Goal: Task Accomplishment & Management: Complete application form

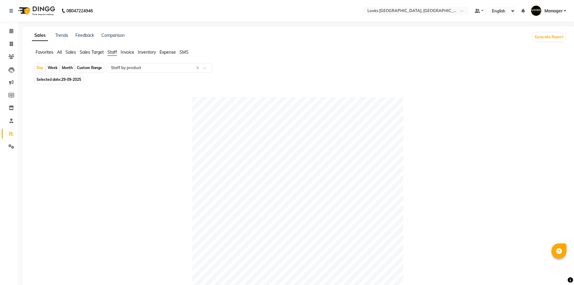
select select "full_report"
select select "csv"
click at [10, 44] on icon at bounding box center [11, 44] width 3 height 5
select select "service"
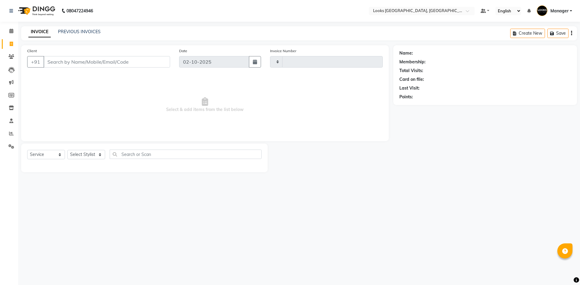
type input "6277"
select select "4718"
click at [66, 31] on link "PREVIOUS INVOICES" at bounding box center [79, 31] width 43 height 5
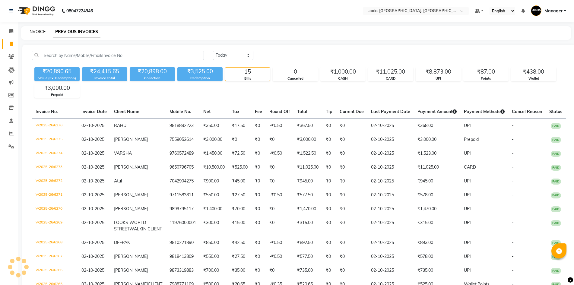
click at [38, 31] on link "INVOICE" at bounding box center [36, 31] width 17 height 5
select select "service"
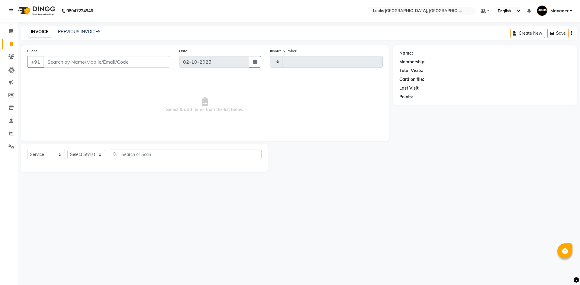
type input "6277"
select select "4718"
click at [13, 135] on icon at bounding box center [11, 133] width 5 height 5
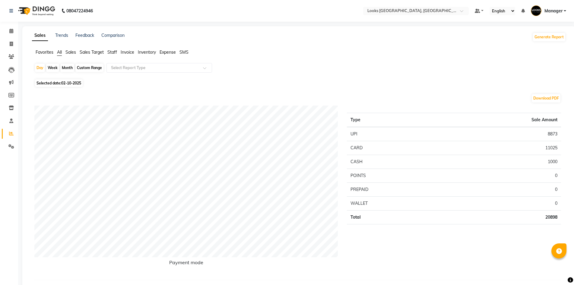
click at [112, 53] on span "Staff" at bounding box center [112, 52] width 10 height 5
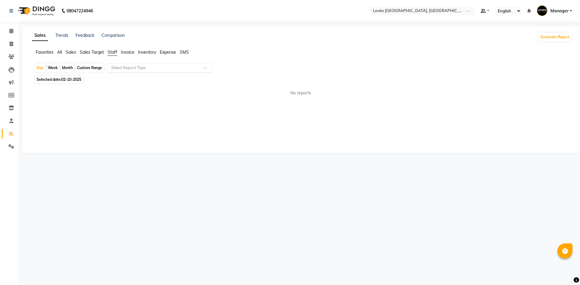
click at [121, 69] on input "text" at bounding box center [153, 68] width 87 height 6
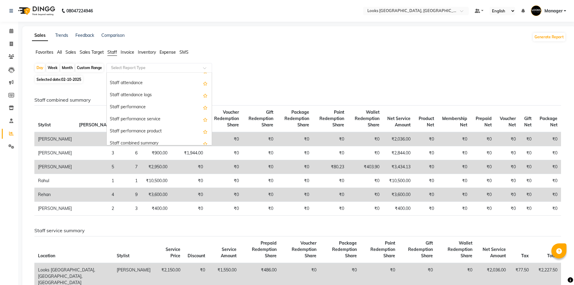
scroll to position [88, 0]
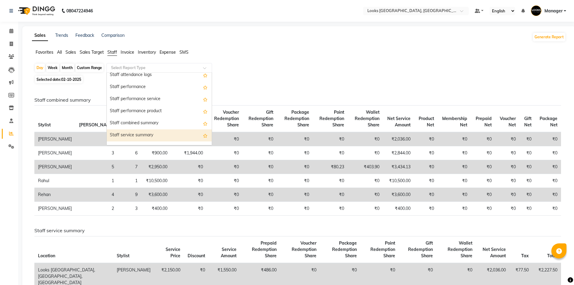
click at [177, 135] on div "Staff service summary" at bounding box center [159, 136] width 105 height 12
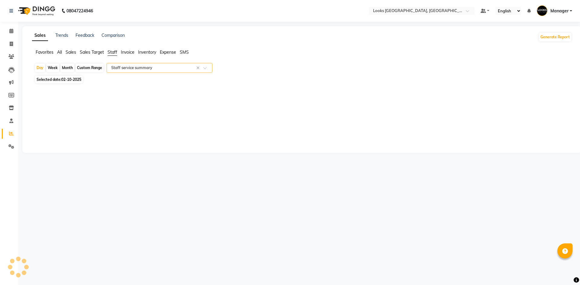
select select "full_report"
select select "csv"
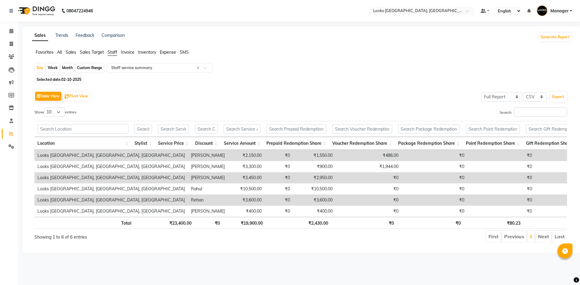
click at [77, 80] on span "02-10-2025" at bounding box center [71, 79] width 20 height 5
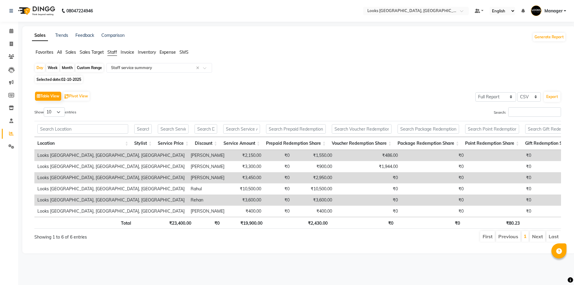
select select "10"
select select "2025"
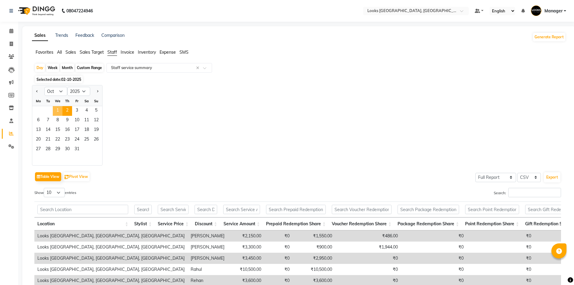
click at [59, 110] on span "1" at bounding box center [58, 111] width 10 height 10
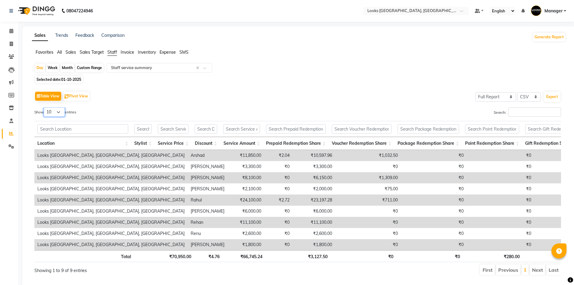
click at [57, 110] on select "10 25 50 100" at bounding box center [54, 111] width 21 height 9
select select "100"
click at [45, 107] on select "10 25 50 100" at bounding box center [54, 111] width 21 height 9
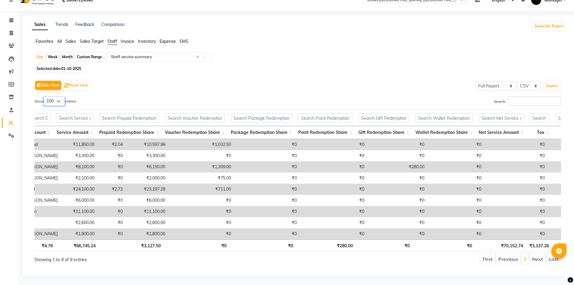
scroll to position [0, 0]
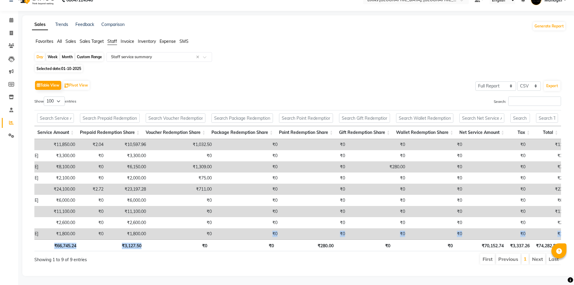
drag, startPoint x: 199, startPoint y: 228, endPoint x: 168, endPoint y: 238, distance: 32.3
click at [168, 238] on div "Location Stylist Service Price Discount Service Amount Prepaid Redemption Share…" at bounding box center [297, 180] width 527 height 145
click at [309, 52] on div "Day Week Month Custom Range Select Report Type × Staff service summary ×" at bounding box center [299, 57] width 530 height 11
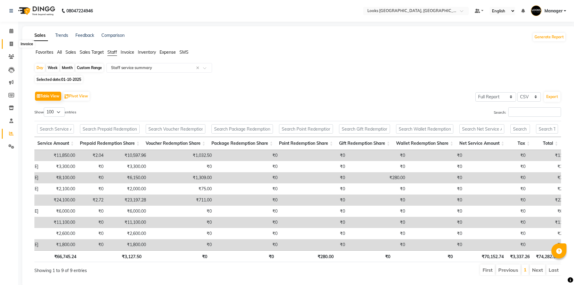
click at [11, 47] on span at bounding box center [11, 44] width 11 height 7
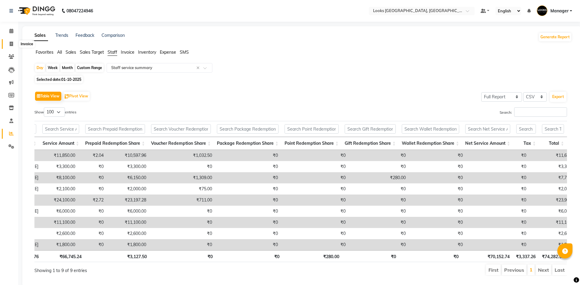
select select "service"
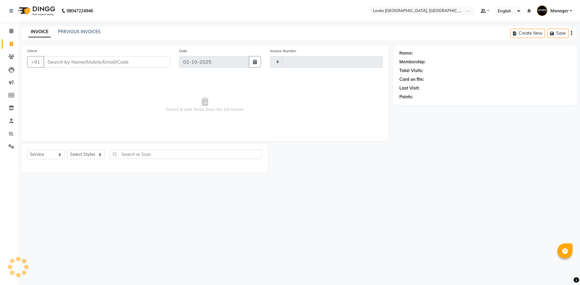
type input "6277"
select select "4718"
click at [88, 157] on select "Select Stylist [PERSON_NAME] [PERSON_NAME] COUNTER_SALES Employee_WS [PERSON_NA…" at bounding box center [86, 154] width 38 height 9
select select "82798"
click at [67, 150] on select "Select Stylist [PERSON_NAME] [PERSON_NAME] COUNTER_SALES Employee_WS [PERSON_NA…" at bounding box center [86, 154] width 38 height 9
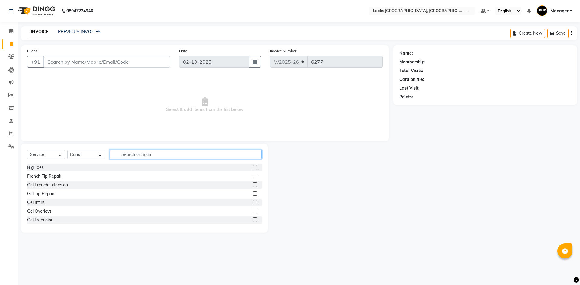
click at [162, 155] on input "text" at bounding box center [186, 154] width 152 height 9
type input "CUT"
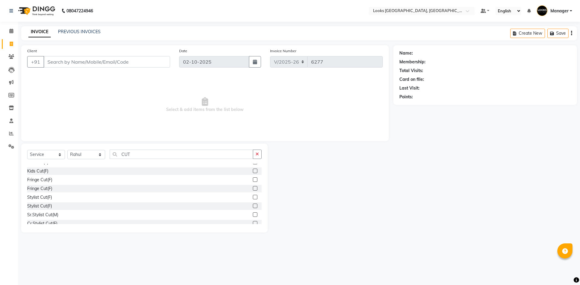
click at [253, 197] on label at bounding box center [255, 197] width 5 height 5
click at [253, 197] on input "checkbox" at bounding box center [255, 198] width 4 height 4
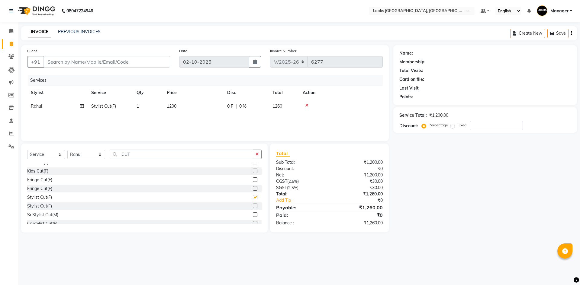
checkbox input "false"
click at [94, 154] on select "Select Stylist [PERSON_NAME] [PERSON_NAME] COUNTER_SALES Employee_WS [PERSON_NA…" at bounding box center [86, 154] width 38 height 9
select select "84465"
click at [67, 150] on select "Select Stylist [PERSON_NAME] [PERSON_NAME] COUNTER_SALES Employee_WS [PERSON_NA…" at bounding box center [86, 154] width 38 height 9
click at [133, 154] on input "CUT" at bounding box center [181, 154] width 143 height 9
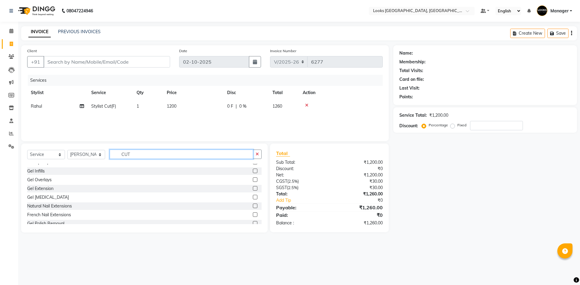
click at [133, 154] on input "CUT" at bounding box center [181, 154] width 143 height 9
type input "WAS"
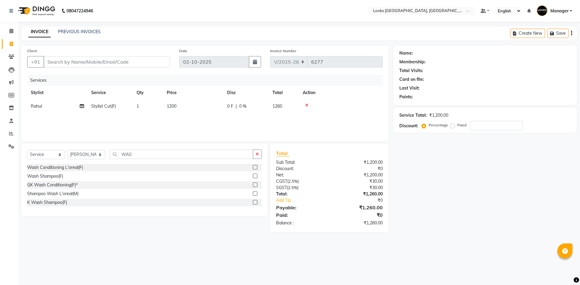
click at [256, 168] on label at bounding box center [255, 167] width 5 height 5
click at [256, 168] on input "checkbox" at bounding box center [255, 168] width 4 height 4
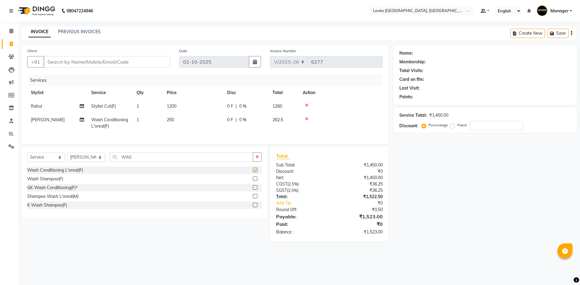
checkbox input "false"
click at [173, 125] on td "250" at bounding box center [193, 123] width 60 height 20
select select "84465"
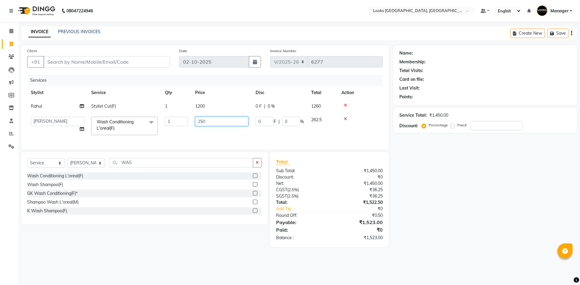
drag, startPoint x: 206, startPoint y: 121, endPoint x: 174, endPoint y: 119, distance: 32.7
click at [174, 119] on tr "[PERSON_NAME] [PERSON_NAME] COUNTER_SALES Employee_WS [PERSON_NAME] Manager [PE…" at bounding box center [204, 126] width 355 height 26
type input "300"
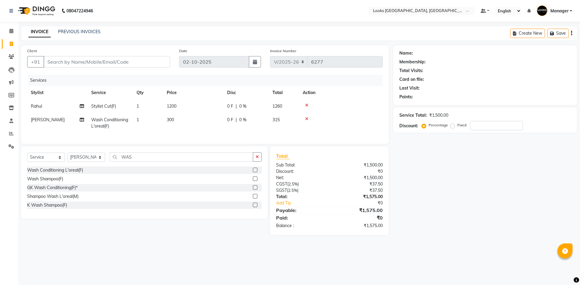
click at [83, 163] on div "Select Service Product Membership Package Voucher Prepaid Gift Card Select Styl…" at bounding box center [144, 182] width 246 height 72
click at [79, 162] on select "Select Stylist [PERSON_NAME] [PERSON_NAME] COUNTER_SALES Employee_WS [PERSON_NA…" at bounding box center [86, 157] width 38 height 9
select select "78857"
click at [67, 158] on select "Select Stylist [PERSON_NAME] [PERSON_NAME] COUNTER_SALES Employee_WS [PERSON_NA…" at bounding box center [86, 157] width 38 height 9
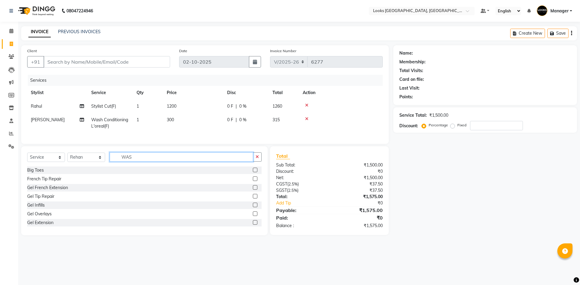
click at [152, 160] on input "WAS" at bounding box center [181, 156] width 143 height 9
type input "BEARD"
click at [253, 172] on label at bounding box center [255, 170] width 5 height 5
click at [253, 172] on input "checkbox" at bounding box center [255, 170] width 4 height 4
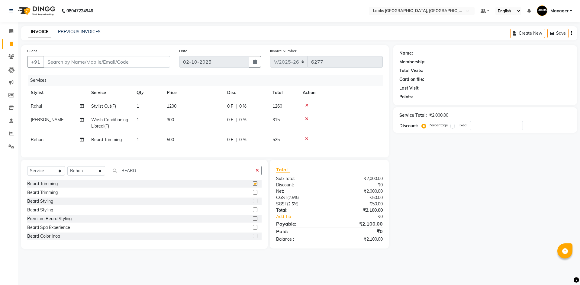
checkbox input "false"
drag, startPoint x: 168, startPoint y: 137, endPoint x: 195, endPoint y: 141, distance: 26.6
click at [169, 137] on td "500" at bounding box center [193, 140] width 60 height 14
select select "78857"
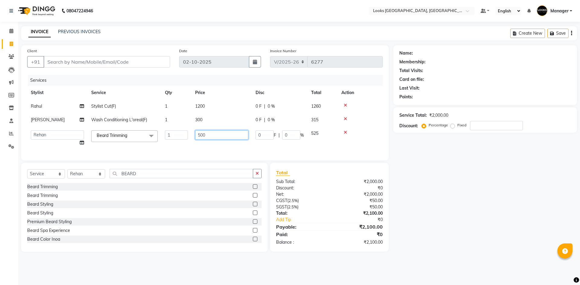
drag, startPoint x: 178, startPoint y: 134, endPoint x: 143, endPoint y: 128, distance: 35.8
click at [145, 130] on tr "[PERSON_NAME] [PERSON_NAME] COUNTER_SALES Employee_WS [PERSON_NAME] Manager [PE…" at bounding box center [204, 138] width 355 height 23
type input "350"
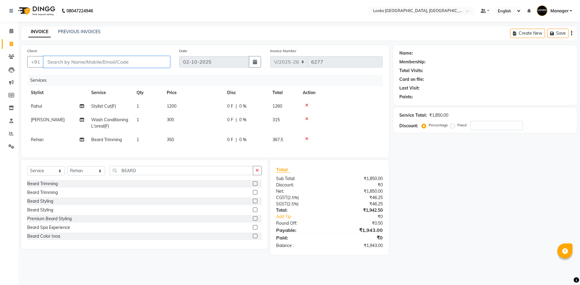
click at [162, 66] on input "Client" at bounding box center [106, 61] width 126 height 11
type input "9"
type input "0"
type input "9669540085"
click at [160, 63] on span "Add Client" at bounding box center [154, 62] width 24 height 6
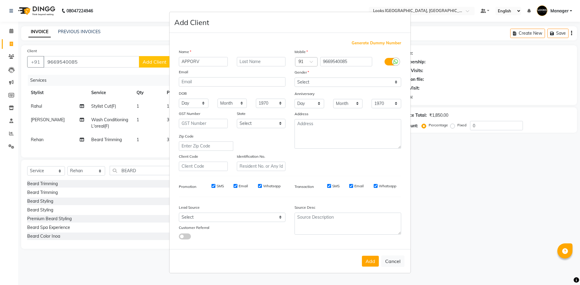
type input "APPORV"
click at [356, 88] on div "Mobile Country Code × 91 9669540085 Gender Select [DEMOGRAPHIC_DATA] [DEMOGRAPH…" at bounding box center [348, 110] width 116 height 123
click at [356, 80] on select "Select [DEMOGRAPHIC_DATA] [DEMOGRAPHIC_DATA] Other Prefer Not To Say" at bounding box center [347, 82] width 107 height 9
select select "[DEMOGRAPHIC_DATA]"
click at [294, 78] on select "Select [DEMOGRAPHIC_DATA] [DEMOGRAPHIC_DATA] Other Prefer Not To Say" at bounding box center [347, 82] width 107 height 9
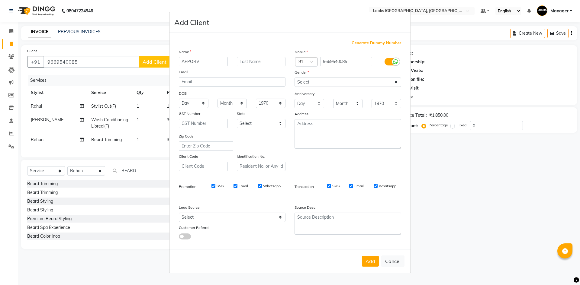
click at [374, 263] on button "Add" at bounding box center [370, 261] width 17 height 11
select select
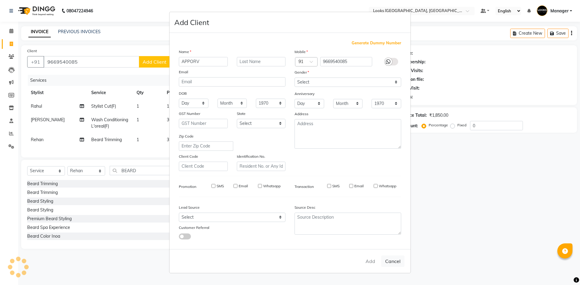
select select
checkbox input "false"
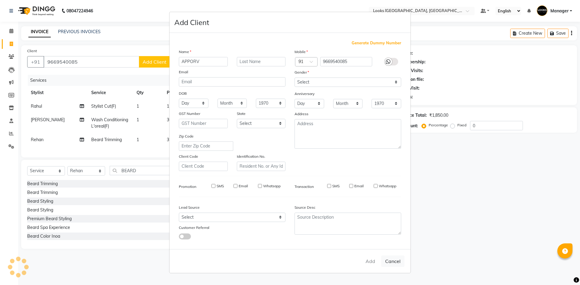
checkbox input "false"
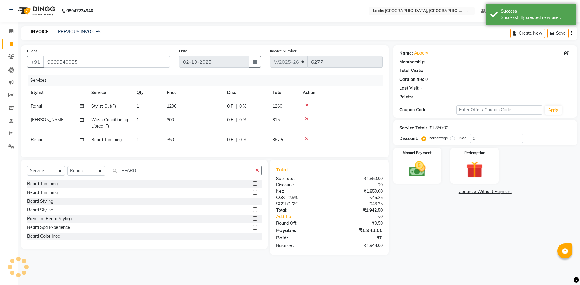
select select "1: Object"
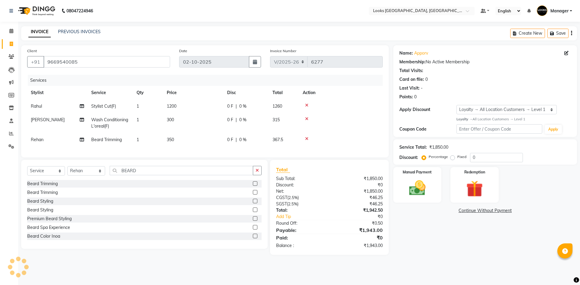
click at [307, 137] on icon at bounding box center [306, 139] width 3 height 4
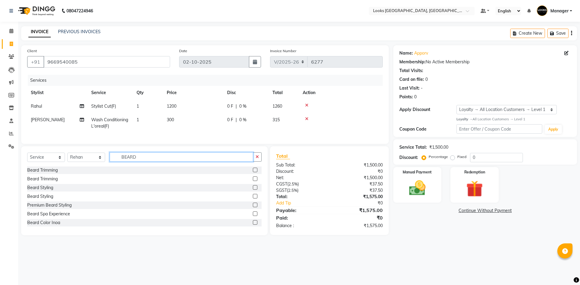
click at [170, 162] on input "BEARD" at bounding box center [181, 156] width 143 height 9
type input "CUT"
click at [253, 181] on label at bounding box center [255, 179] width 5 height 5
click at [253, 181] on input "checkbox" at bounding box center [255, 179] width 4 height 4
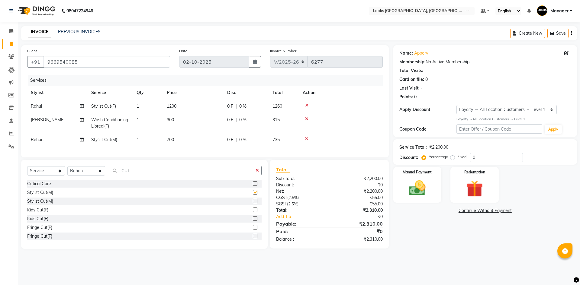
checkbox input "false"
click at [172, 139] on span "700" at bounding box center [170, 139] width 7 height 5
select select "78857"
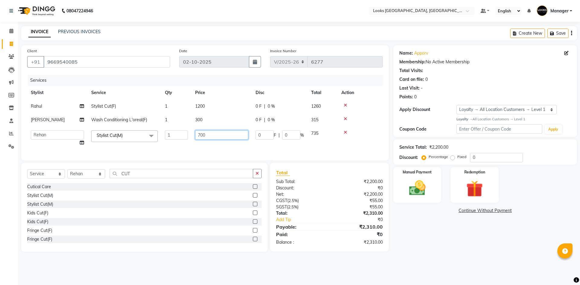
drag, startPoint x: 225, startPoint y: 136, endPoint x: 116, endPoint y: 122, distance: 109.6
click at [116, 122] on tbody "Rahul Stylist Cut(F) 1 1200 0 F | 0 % 1260 [PERSON_NAME] Wash Conditioning L'or…" at bounding box center [204, 125] width 355 height 50
type input "550"
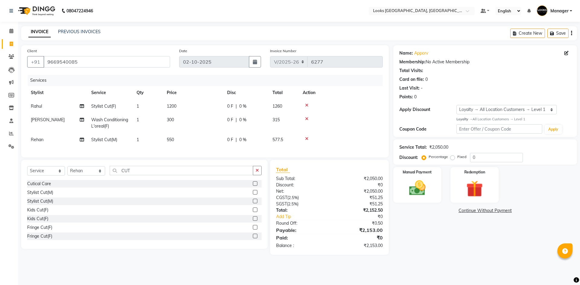
click at [428, 232] on div "Name: Apporv Membership: No Active Membership Total Visits: Card on file: 0 Las…" at bounding box center [487, 150] width 188 height 210
click at [423, 197] on img at bounding box center [417, 188] width 28 height 20
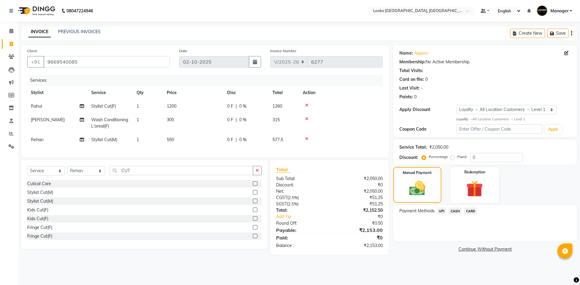
click at [469, 211] on span "CARD" at bounding box center [470, 211] width 13 height 7
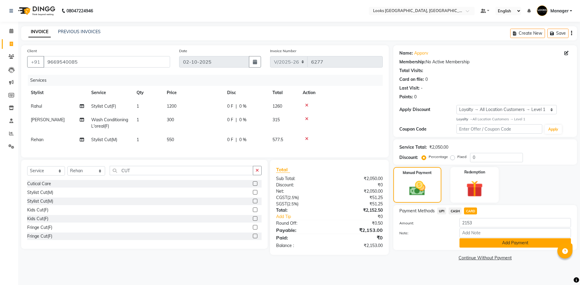
click at [488, 241] on button "Add Payment" at bounding box center [514, 242] width 111 height 9
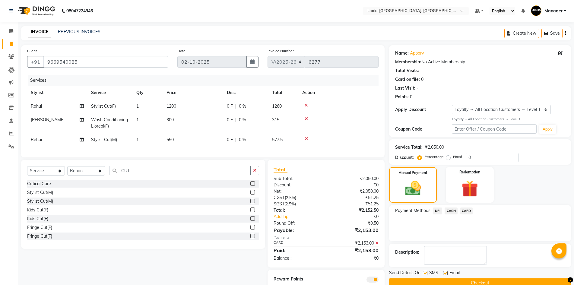
scroll to position [25, 0]
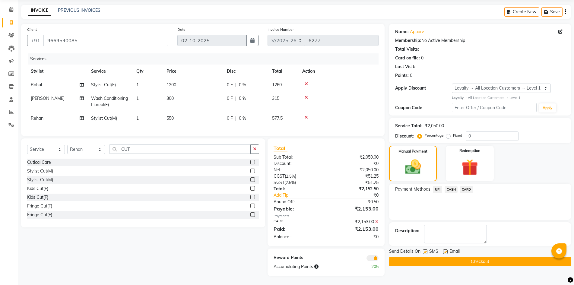
click at [539, 260] on button "Checkout" at bounding box center [480, 261] width 182 height 9
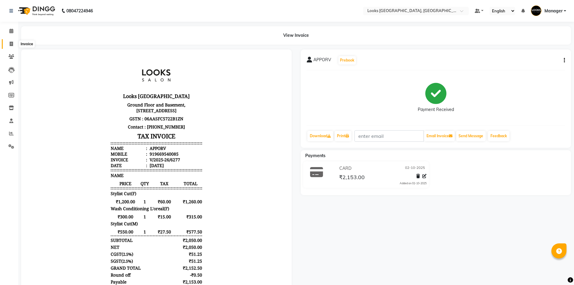
click at [12, 44] on icon at bounding box center [11, 44] width 3 height 5
select select "service"
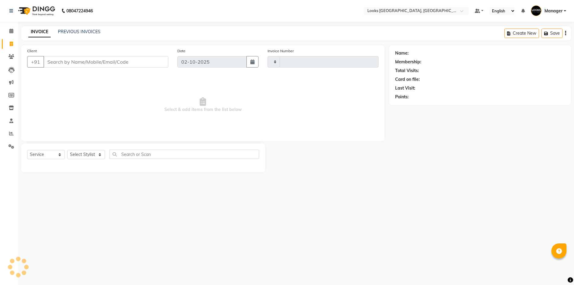
type input "6278"
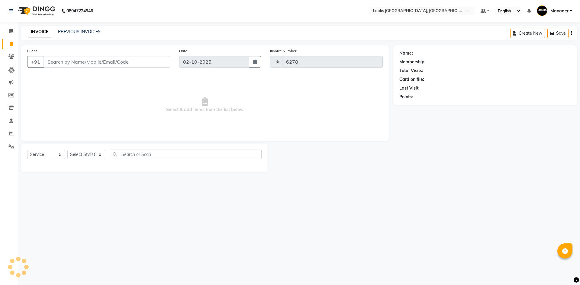
select select "4718"
click at [89, 31] on link "PREVIOUS INVOICES" at bounding box center [79, 31] width 43 height 5
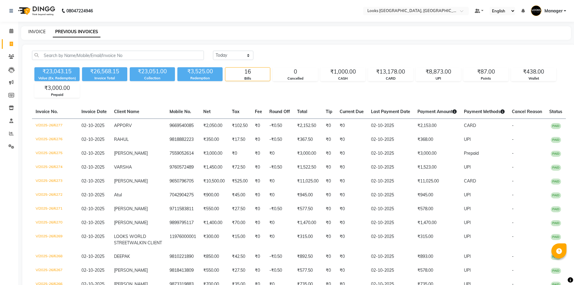
click at [38, 32] on link "INVOICE" at bounding box center [36, 31] width 17 height 5
select select "service"
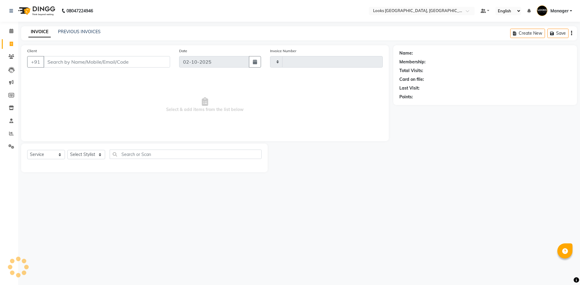
type input "6278"
select select "4718"
click at [66, 32] on link "PREVIOUS INVOICES" at bounding box center [79, 31] width 43 height 5
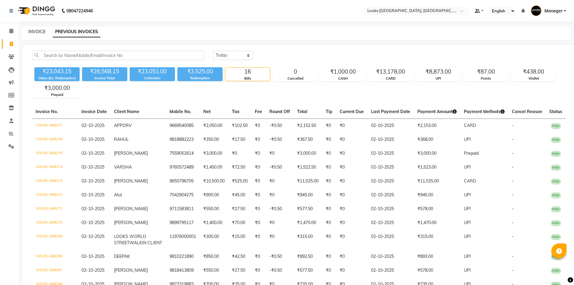
click at [40, 31] on link "INVOICE" at bounding box center [36, 31] width 17 height 5
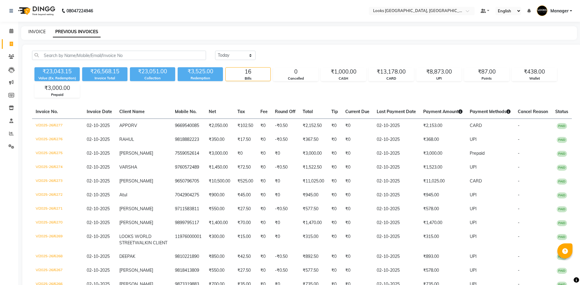
select select "4718"
select select "service"
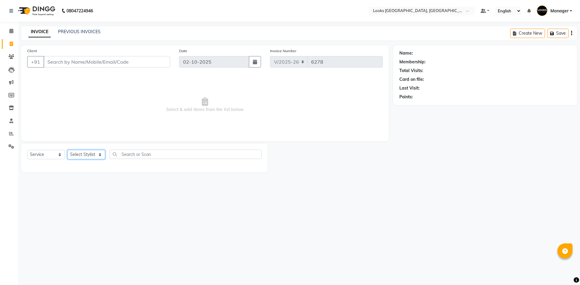
click at [87, 152] on select "Select Stylist [PERSON_NAME] [PERSON_NAME] COUNTER_SALES Employee_WS [PERSON_NA…" at bounding box center [86, 154] width 38 height 9
click at [67, 150] on select "Select Stylist [PERSON_NAME] [PERSON_NAME] COUNTER_SALES Employee_WS [PERSON_NA…" at bounding box center [86, 154] width 38 height 9
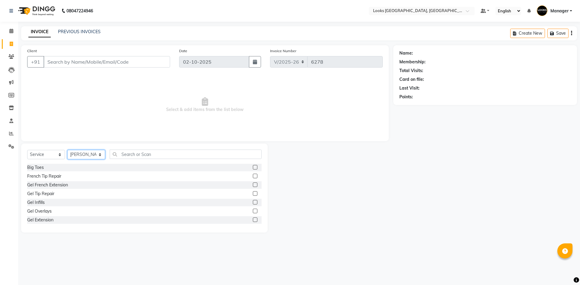
drag, startPoint x: 98, startPoint y: 155, endPoint x: 97, endPoint y: 151, distance: 5.0
click at [98, 155] on select "Select Stylist [PERSON_NAME] [PERSON_NAME] COUNTER_SALES Employee_WS [PERSON_NA…" at bounding box center [86, 154] width 38 height 9
select select "82798"
click at [67, 150] on select "Select Stylist [PERSON_NAME] [PERSON_NAME] COUNTER_SALES Employee_WS [PERSON_NA…" at bounding box center [86, 154] width 38 height 9
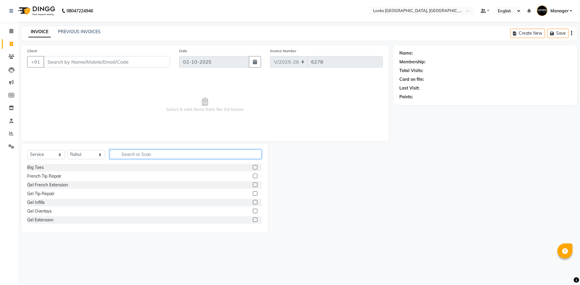
click at [151, 154] on input "text" at bounding box center [186, 154] width 152 height 9
type input "GLOB"
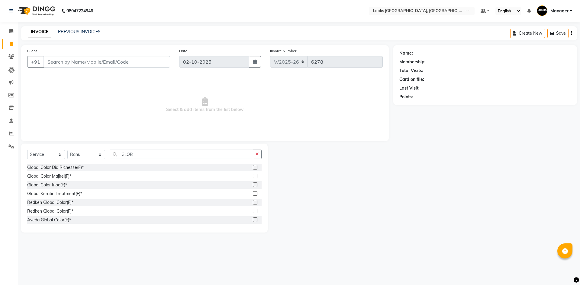
click at [253, 184] on label at bounding box center [255, 185] width 5 height 5
click at [253, 184] on input "checkbox" at bounding box center [255, 185] width 4 height 4
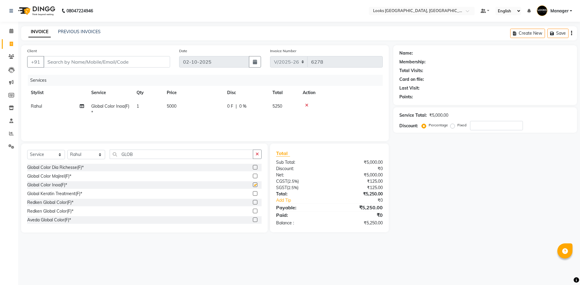
checkbox input "false"
click at [172, 108] on span "5000" at bounding box center [172, 106] width 10 height 5
select select "82798"
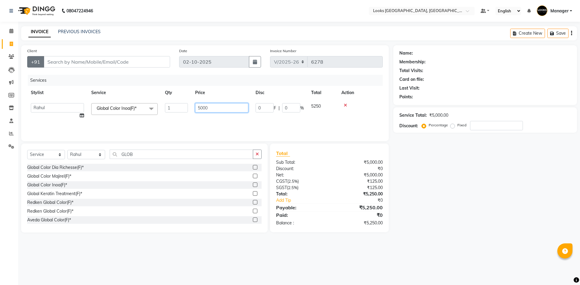
drag, startPoint x: 172, startPoint y: 108, endPoint x: 42, endPoint y: 63, distance: 137.7
click at [50, 81] on div "Services Stylist Service Qty Price Disc Total Action [PERSON_NAME] [PERSON_NAME…" at bounding box center [204, 105] width 355 height 60
type input "9500"
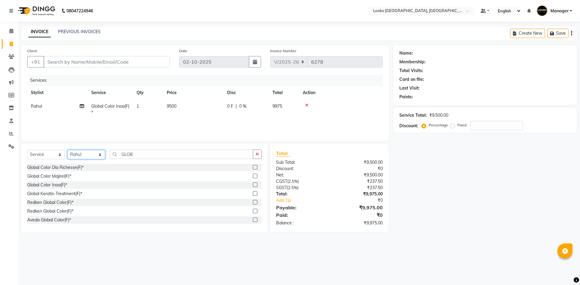
click at [92, 150] on select "Select Stylist [PERSON_NAME] [PERSON_NAME] COUNTER_SALES Employee_WS [PERSON_NA…" at bounding box center [86, 154] width 38 height 9
select select "29046"
click at [67, 150] on select "Select Stylist [PERSON_NAME] [PERSON_NAME] COUNTER_SALES Employee_WS [PERSON_NA…" at bounding box center [86, 154] width 38 height 9
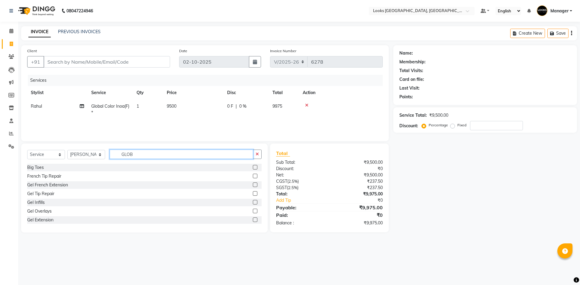
drag, startPoint x: 140, startPoint y: 155, endPoint x: 93, endPoint y: 150, distance: 47.4
click at [93, 150] on div "Select Service Product Membership Package Voucher Prepaid Gift Card Select Styl…" at bounding box center [144, 157] width 234 height 14
type input "EYE"
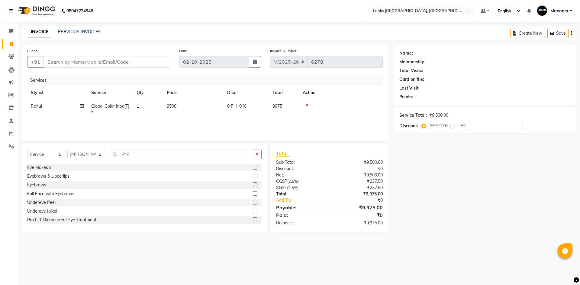
click at [253, 187] on label at bounding box center [255, 185] width 5 height 5
click at [253, 187] on input "checkbox" at bounding box center [255, 185] width 4 height 4
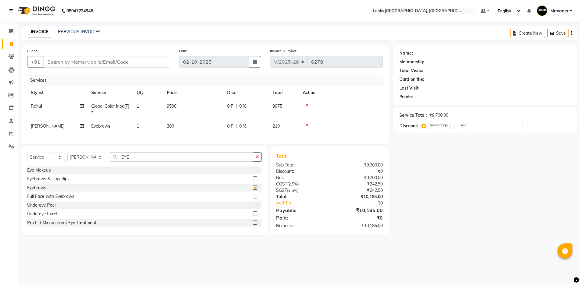
checkbox input "false"
drag, startPoint x: 175, startPoint y: 128, endPoint x: 197, endPoint y: 129, distance: 21.7
click at [177, 128] on td "200" at bounding box center [193, 127] width 60 height 14
select select "29046"
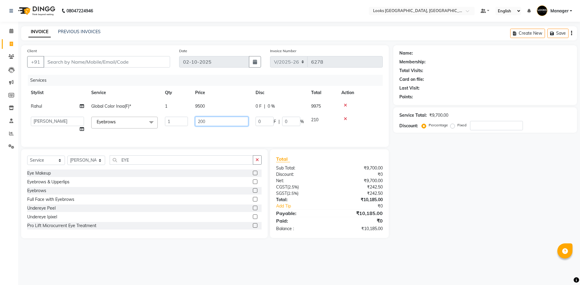
drag, startPoint x: 216, startPoint y: 126, endPoint x: 77, endPoint y: 107, distance: 139.7
click at [77, 108] on tbody "Rahul Global Color Inoa(F)* 1 9500 0 F | 0 % 9975 [PERSON_NAME] [PERSON_NAME] C…" at bounding box center [204, 118] width 355 height 37
type input "100"
click at [142, 65] on input "Client" at bounding box center [106, 61] width 126 height 11
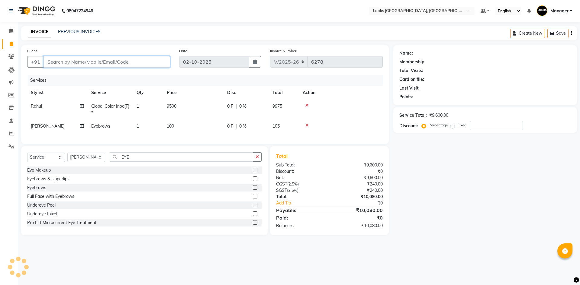
type input "7"
type input "0"
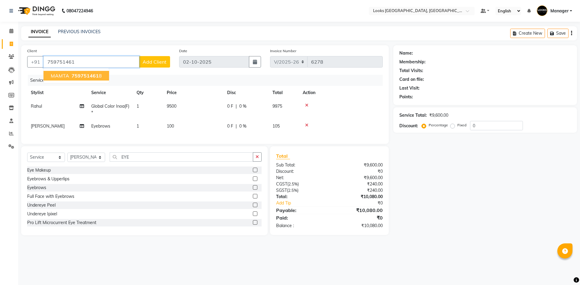
click at [103, 76] on button "MAMTA 759751461 8" at bounding box center [76, 76] width 66 height 10
type input "7597514618"
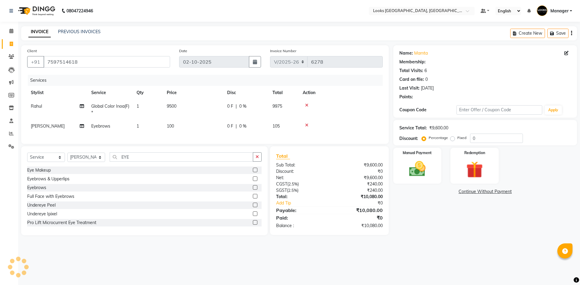
select select "1: Object"
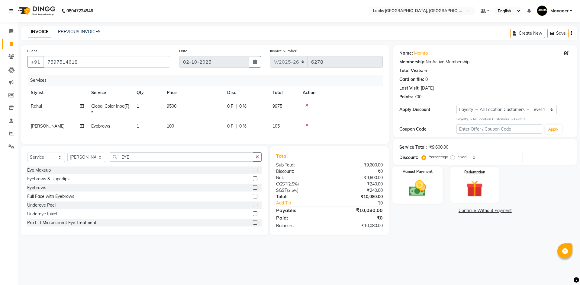
click at [429, 196] on img at bounding box center [417, 188] width 28 height 20
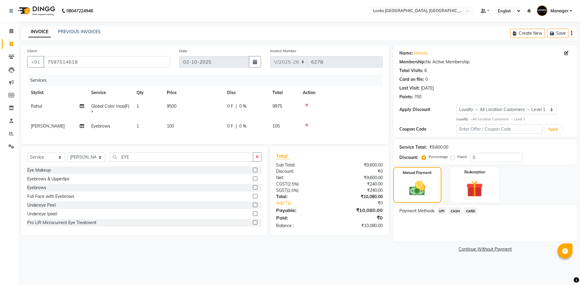
click at [467, 213] on span "CARD" at bounding box center [470, 211] width 13 height 7
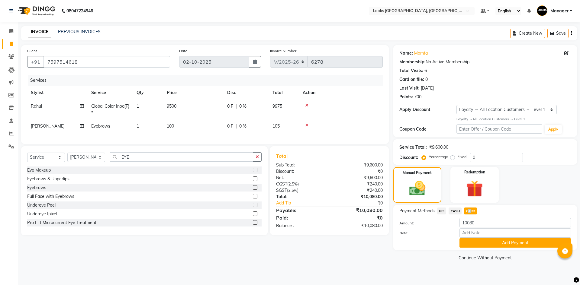
click at [486, 242] on button "Add Payment" at bounding box center [514, 242] width 111 height 9
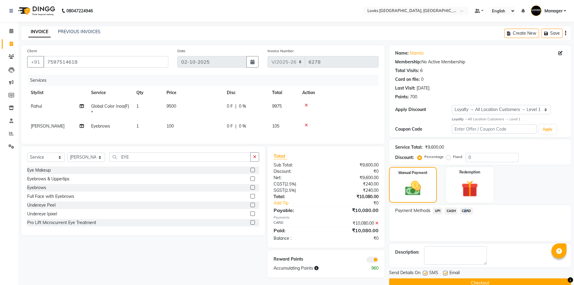
click at [501, 279] on button "Checkout" at bounding box center [480, 283] width 182 height 9
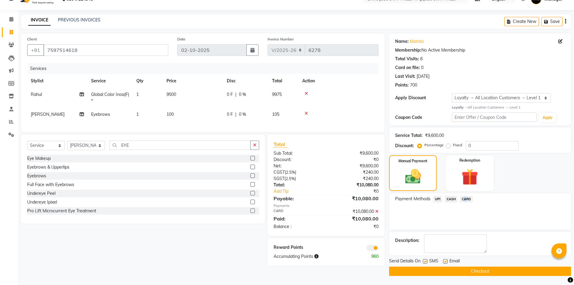
click at [518, 272] on button "Checkout" at bounding box center [480, 271] width 182 height 9
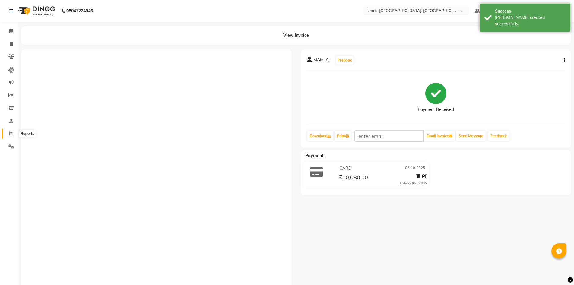
click at [11, 131] on span at bounding box center [11, 133] width 11 height 7
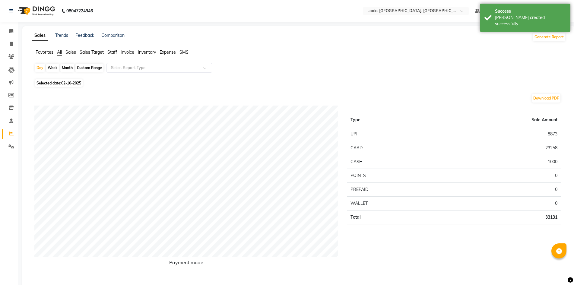
click at [108, 49] on li "Staff" at bounding box center [112, 52] width 10 height 6
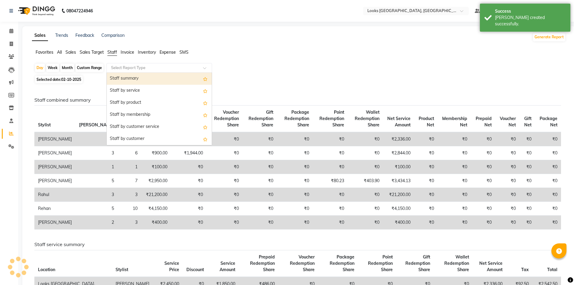
click at [124, 71] on input "text" at bounding box center [153, 68] width 87 height 6
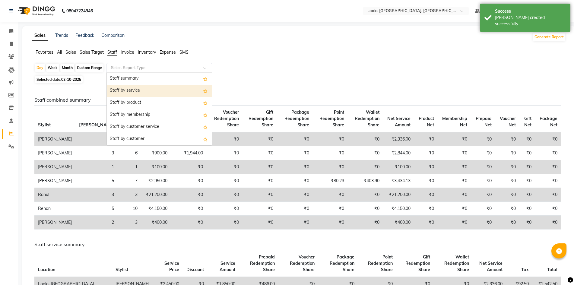
click at [132, 90] on div "Staff by service" at bounding box center [159, 91] width 105 height 12
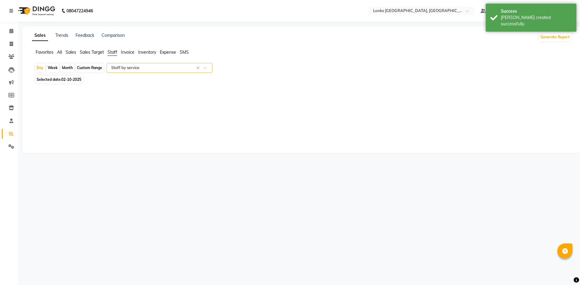
select select "full_report"
select select "csv"
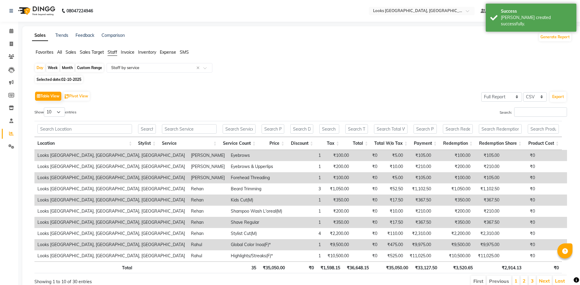
click at [76, 81] on span "02-10-2025" at bounding box center [71, 79] width 20 height 5
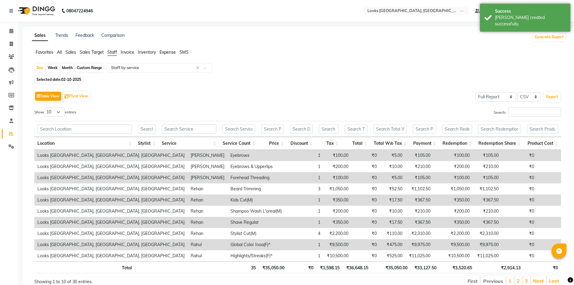
select select "10"
select select "2025"
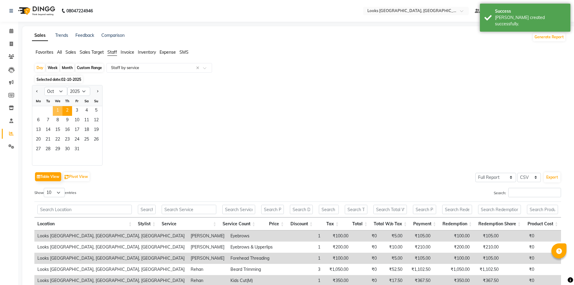
click at [58, 111] on span "1" at bounding box center [58, 111] width 10 height 10
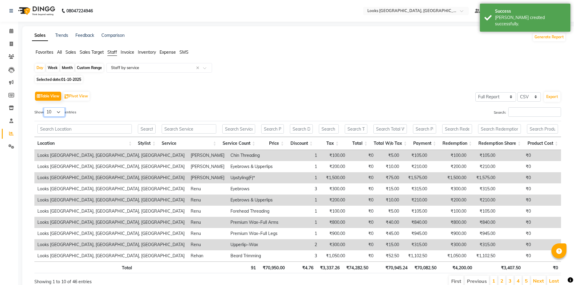
click at [57, 109] on select "10 25 50 100" at bounding box center [54, 111] width 21 height 9
select select "100"
click at [45, 107] on select "10 25 50 100" at bounding box center [54, 111] width 21 height 9
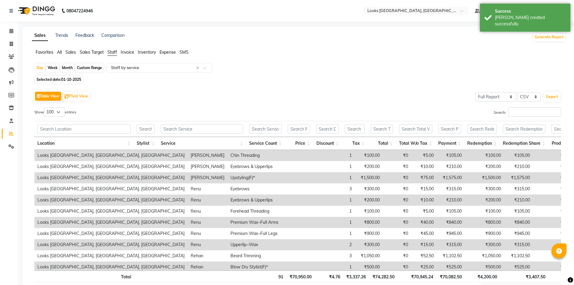
click at [153, 141] on th "Stylist" at bounding box center [146, 143] width 24 height 13
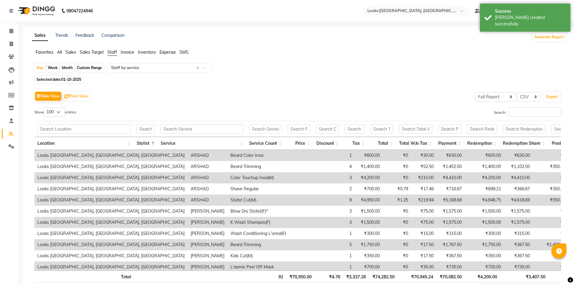
scroll to position [36, 0]
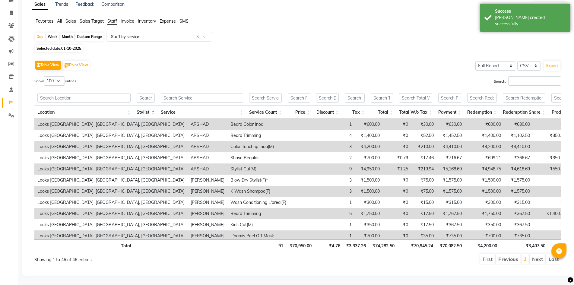
drag, startPoint x: 556, startPoint y: 137, endPoint x: 560, endPoint y: 147, distance: 10.3
click at [560, 147] on div "Location Stylist Service Service Count Price Discount Tax Total Total W/o Tax P…" at bounding box center [297, 179] width 527 height 121
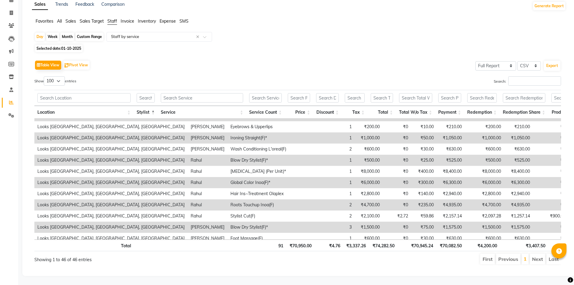
scroll to position [0, 0]
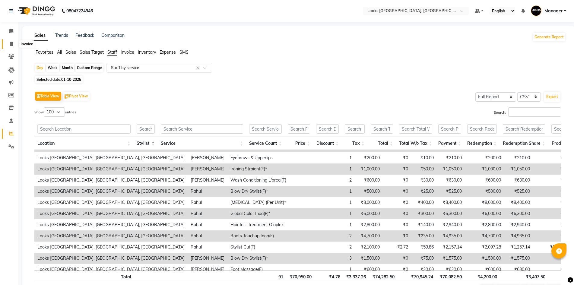
click at [13, 41] on span at bounding box center [11, 44] width 11 height 7
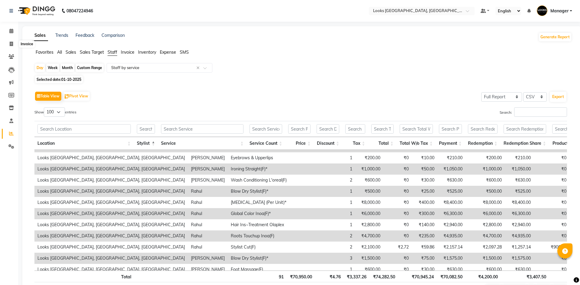
select select "4718"
select select "service"
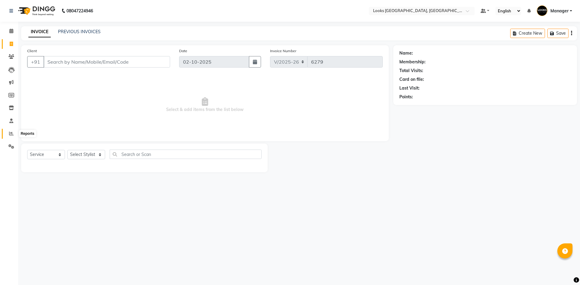
click at [10, 133] on icon at bounding box center [11, 133] width 5 height 5
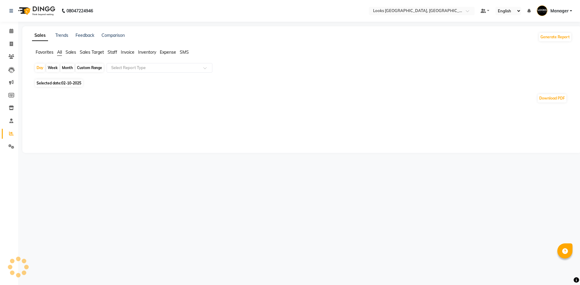
click at [114, 51] on span "Staff" at bounding box center [112, 52] width 10 height 5
click at [127, 65] on input "text" at bounding box center [153, 68] width 87 height 6
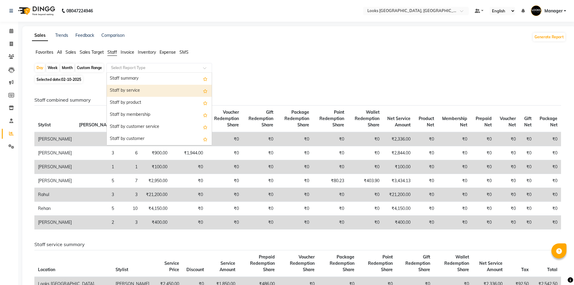
drag, startPoint x: 134, startPoint y: 91, endPoint x: 96, endPoint y: 91, distance: 38.3
click at [133, 91] on div "Staff by service" at bounding box center [159, 91] width 105 height 12
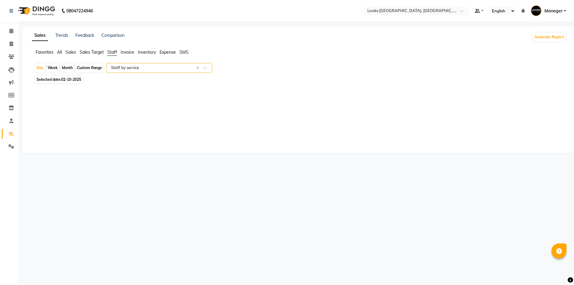
select select "full_report"
select select "csv"
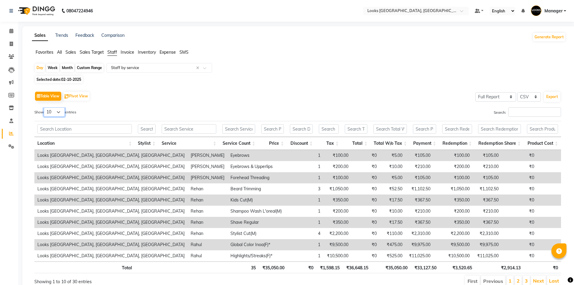
click at [56, 111] on select "10 25 50 100" at bounding box center [54, 111] width 21 height 9
select select "100"
click at [45, 107] on select "10 25 50 100" at bounding box center [54, 111] width 21 height 9
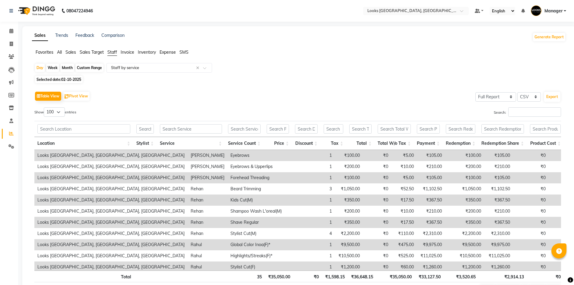
click at [152, 140] on th "Stylist" at bounding box center [145, 143] width 24 height 13
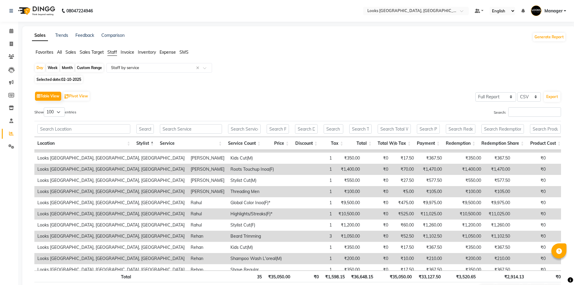
scroll to position [166, 0]
click at [10, 41] on span at bounding box center [11, 44] width 11 height 7
select select "service"
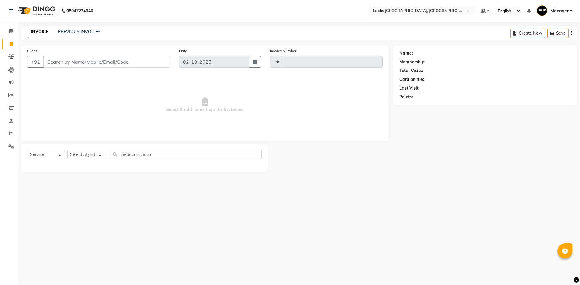
type input "6279"
select select "4718"
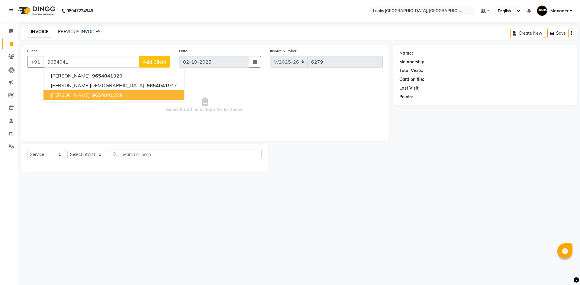
click at [104, 95] on span "9654041" at bounding box center [102, 95] width 21 height 6
type input "9654041229"
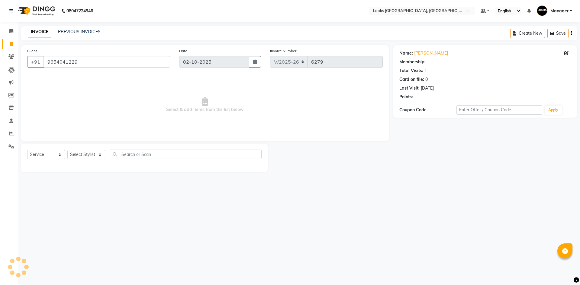
select select "1: Object"
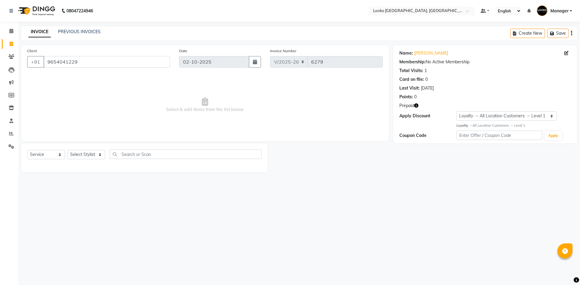
click at [417, 107] on icon "button" at bounding box center [416, 106] width 4 height 4
drag, startPoint x: 109, startPoint y: 63, endPoint x: 34, endPoint y: 82, distance: 76.5
click at [2, 71] on app-home "08047224946 Select Location × Looks [GEOGRAPHIC_DATA], [GEOGRAPHIC_DATA] Defaul…" at bounding box center [290, 90] width 580 height 181
click at [72, 151] on select "Select Stylist [PERSON_NAME] [PERSON_NAME] COUNTER_SALES Employee_WS [PERSON_NA…" at bounding box center [86, 154] width 38 height 9
select select "67717"
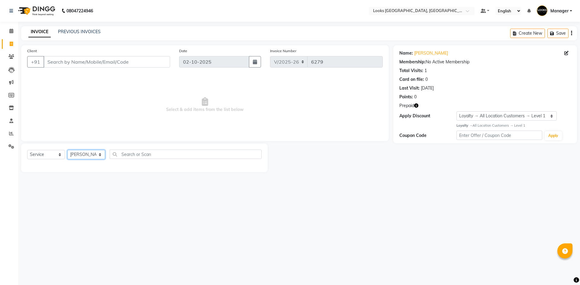
click at [67, 150] on select "Select Stylist [PERSON_NAME] [PERSON_NAME] COUNTER_SALES Employee_WS [PERSON_NA…" at bounding box center [86, 154] width 38 height 9
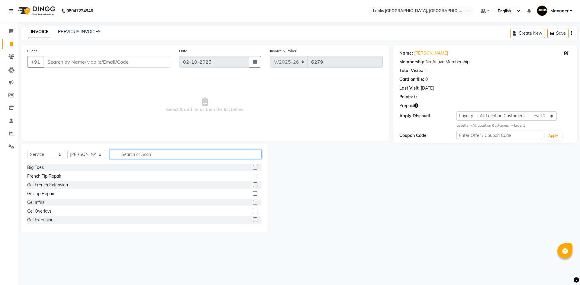
click at [145, 151] on input "text" at bounding box center [186, 154] width 152 height 9
type input "BEARD"
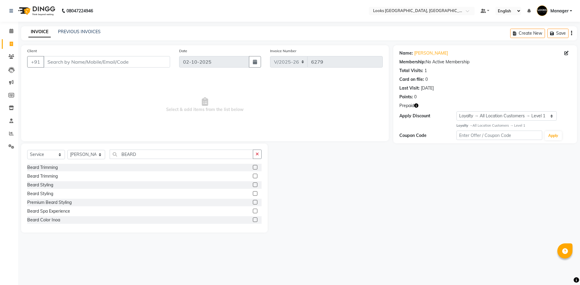
click at [253, 165] on div at bounding box center [257, 168] width 9 height 8
click at [253, 167] on label at bounding box center [255, 167] width 5 height 5
click at [253, 167] on input "checkbox" at bounding box center [255, 168] width 4 height 4
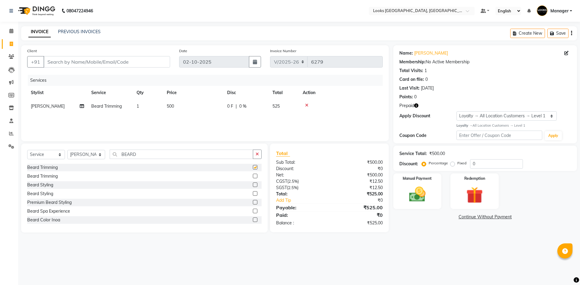
checkbox input "false"
click at [176, 109] on td "500" at bounding box center [193, 107] width 60 height 14
select select "67717"
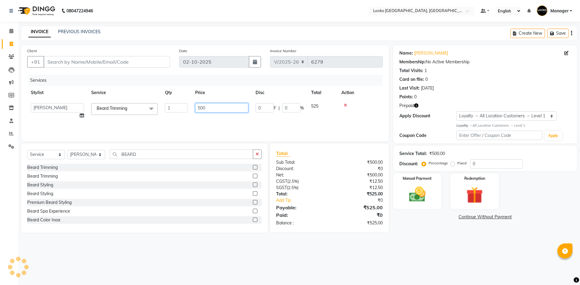
drag, startPoint x: 226, startPoint y: 107, endPoint x: 106, endPoint y: 114, distance: 120.1
click at [103, 115] on tr "[PERSON_NAME] [PERSON_NAME] COUNTER_SALES Employee_WS [PERSON_NAME] Manager [PE…" at bounding box center [204, 111] width 355 height 23
type input "350"
click at [120, 62] on input "Client" at bounding box center [106, 61] width 126 height 11
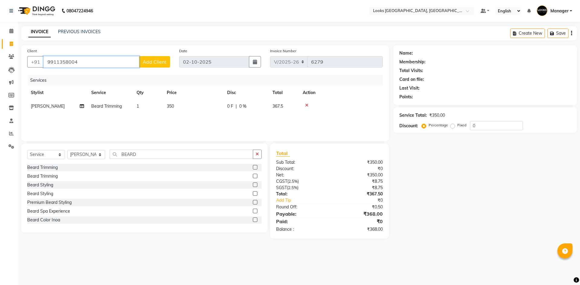
type input "9911358004"
click at [155, 61] on span "Add Client" at bounding box center [154, 62] width 24 height 6
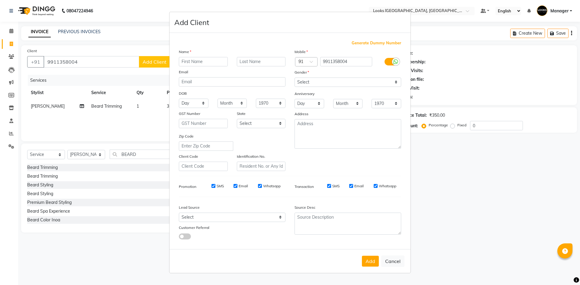
click at [391, 62] on label at bounding box center [391, 62] width 14 height 8
click at [0, 0] on input "checkbox" at bounding box center [0, 0] width 0 height 0
click at [217, 63] on input "text" at bounding box center [203, 61] width 49 height 9
type input "LALIT"
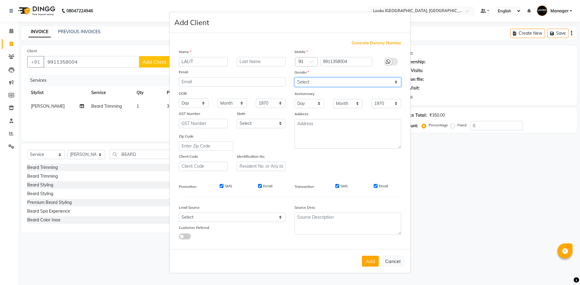
click at [326, 84] on select "Select [DEMOGRAPHIC_DATA] [DEMOGRAPHIC_DATA] Other Prefer Not To Say" at bounding box center [347, 82] width 107 height 9
select select "[DEMOGRAPHIC_DATA]"
click at [294, 78] on select "Select [DEMOGRAPHIC_DATA] [DEMOGRAPHIC_DATA] Other Prefer Not To Say" at bounding box center [347, 82] width 107 height 9
click at [370, 263] on button "Add" at bounding box center [370, 261] width 17 height 11
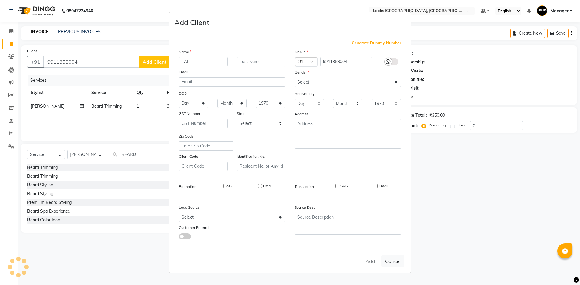
select select
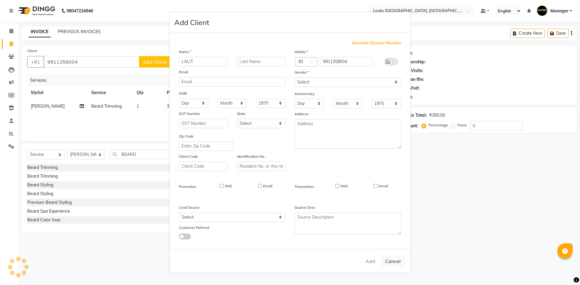
select select
checkbox input "false"
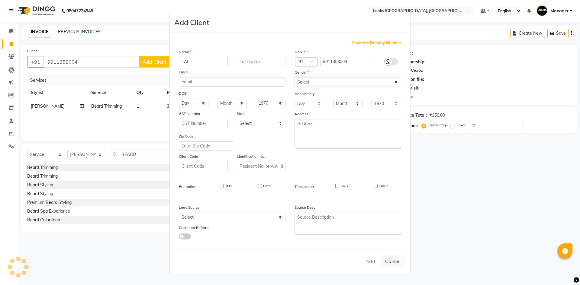
checkbox input "false"
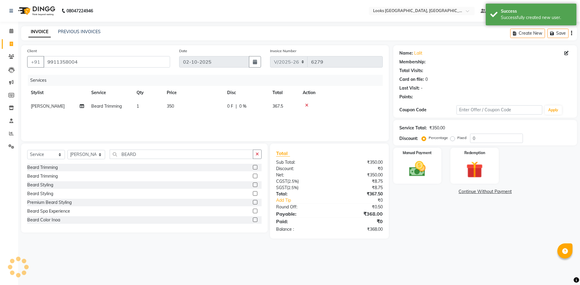
select select "1: Object"
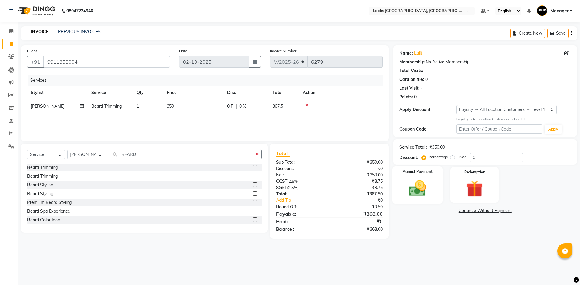
click at [408, 185] on img at bounding box center [417, 188] width 28 height 20
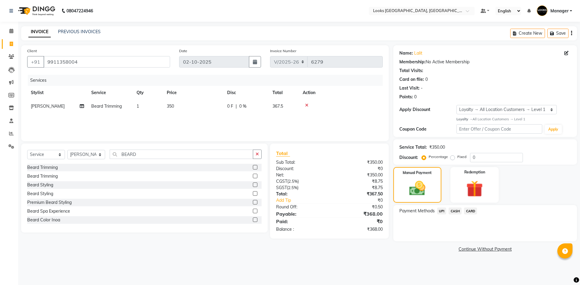
click at [440, 211] on span "UPI" at bounding box center [441, 211] width 9 height 7
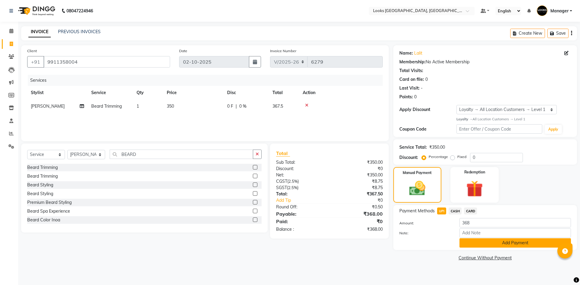
click at [480, 241] on button "Add Payment" at bounding box center [514, 242] width 111 height 9
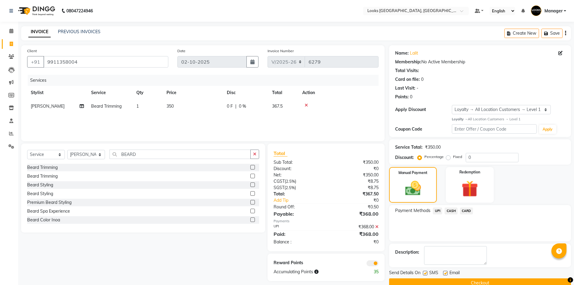
scroll to position [12, 0]
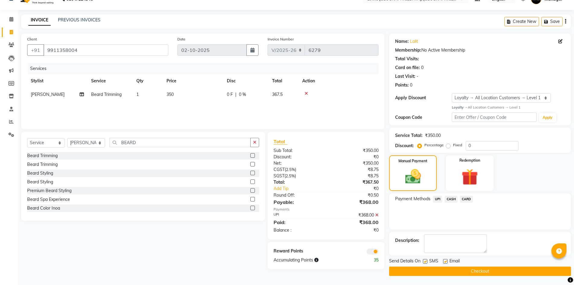
click at [507, 274] on button "Checkout" at bounding box center [480, 271] width 182 height 9
